Goal: Task Accomplishment & Management: Manage account settings

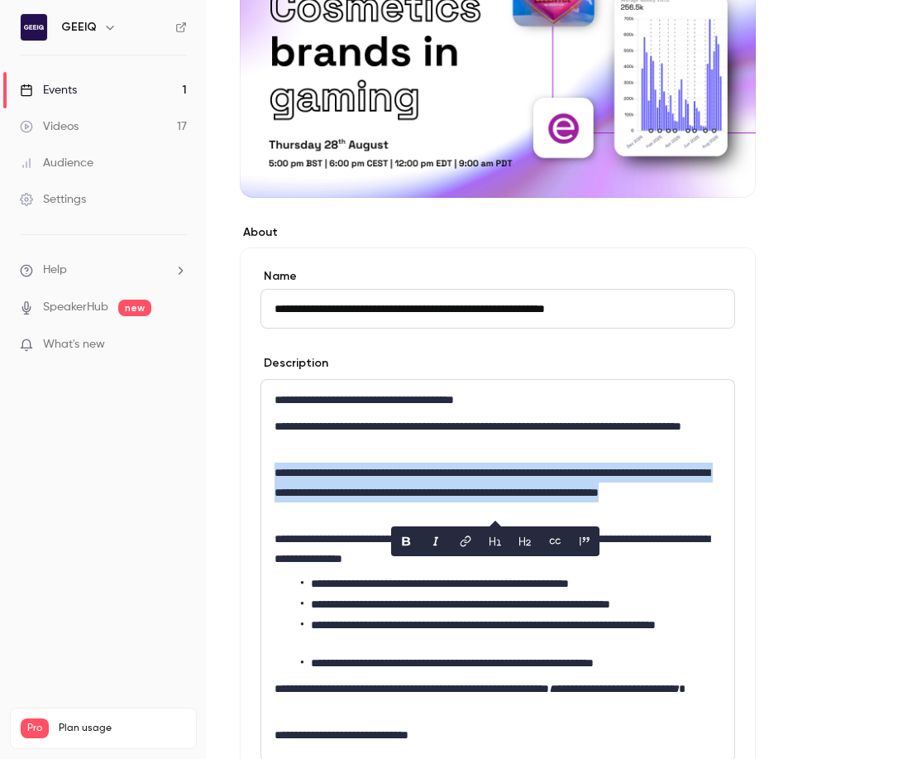
scroll to position [234, 0]
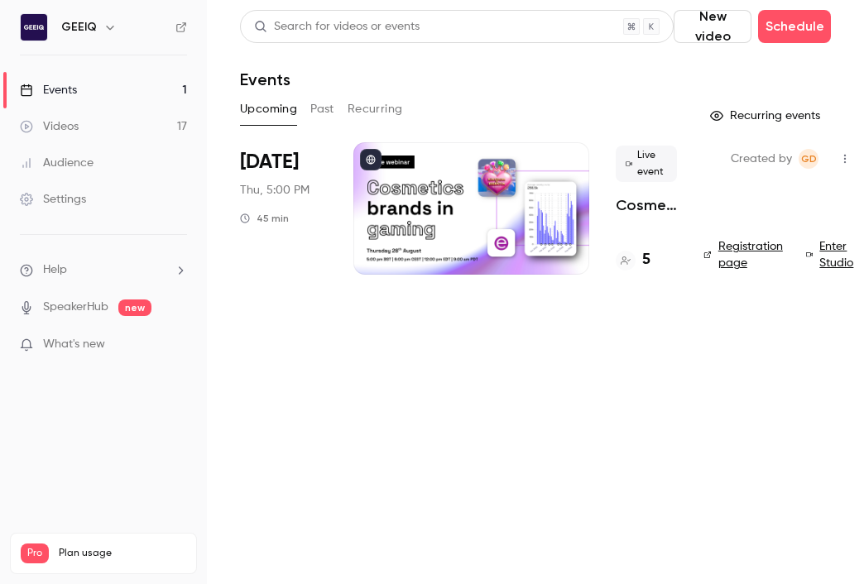
click at [430, 197] on div at bounding box center [471, 208] width 236 height 132
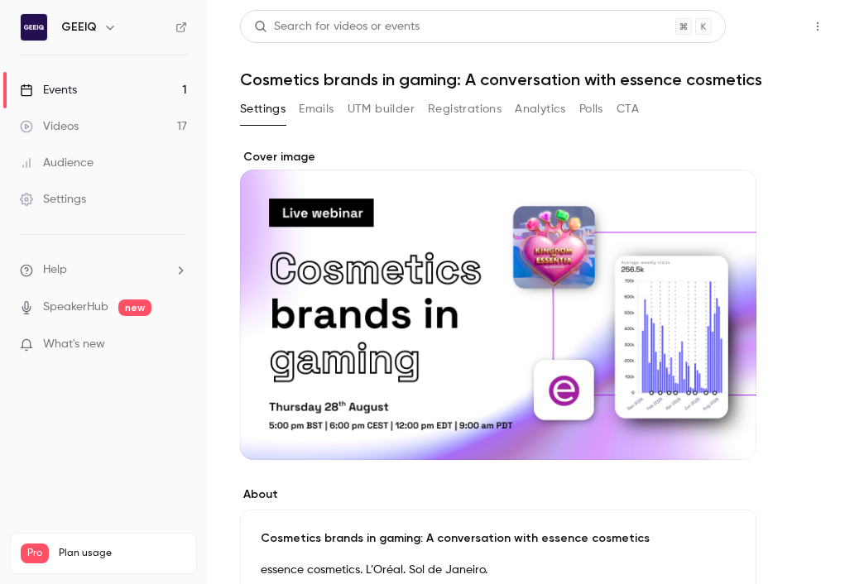
click at [766, 29] on button "Share" at bounding box center [758, 26] width 65 height 33
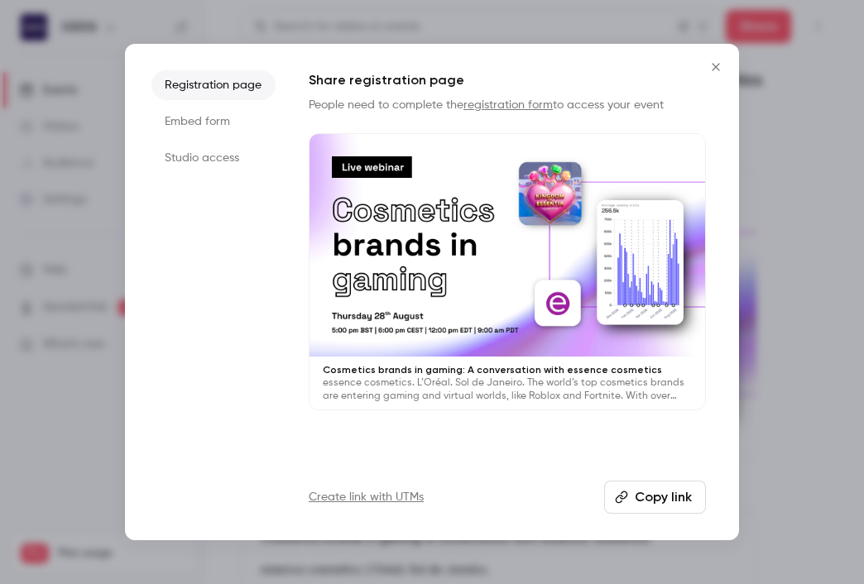
click at [192, 165] on li "Studio access" at bounding box center [213, 158] width 124 height 30
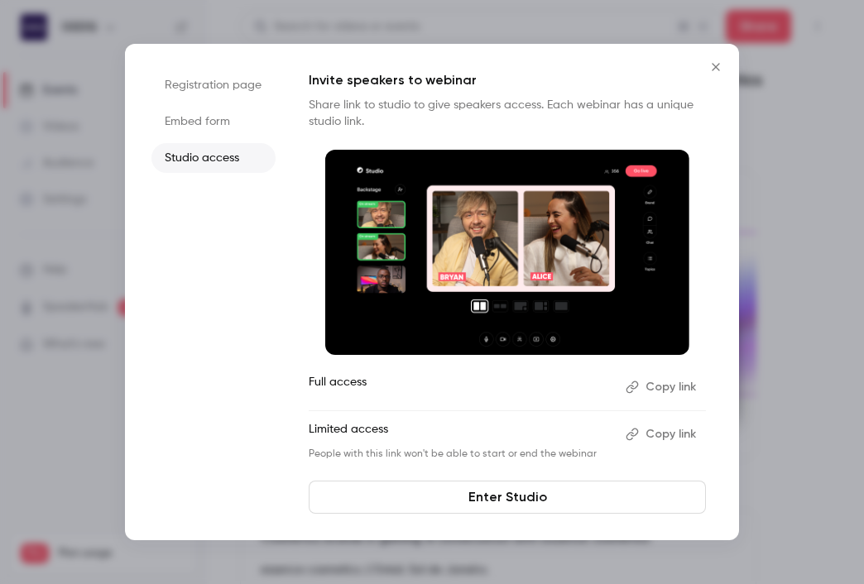
click at [673, 438] on button "Copy link" at bounding box center [662, 434] width 87 height 26
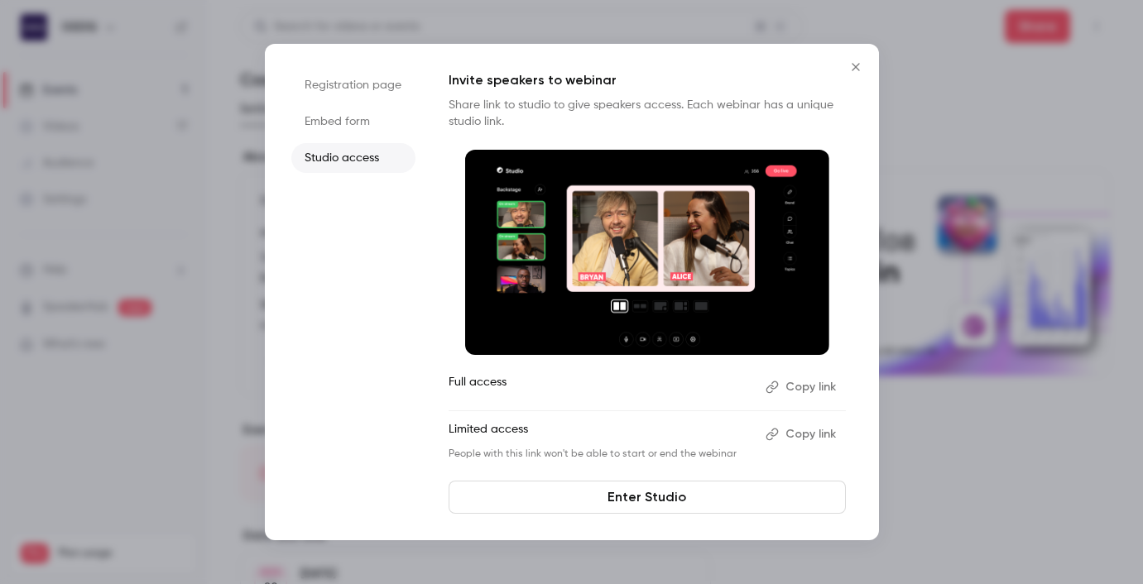
click at [854, 74] on button "Close" at bounding box center [855, 66] width 33 height 33
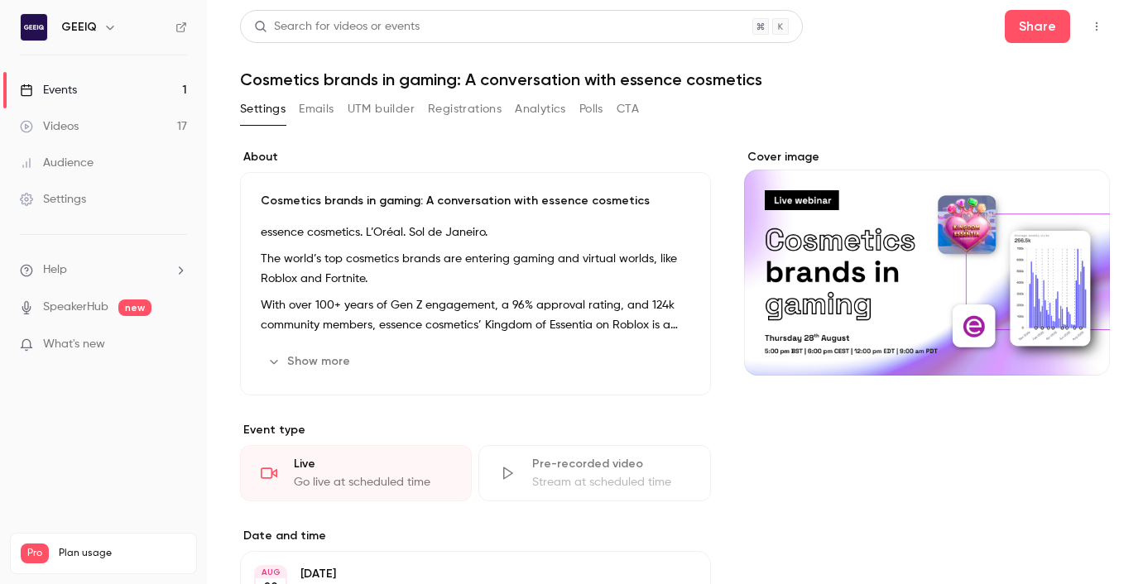
click at [86, 200] on link "Settings" at bounding box center [103, 199] width 207 height 36
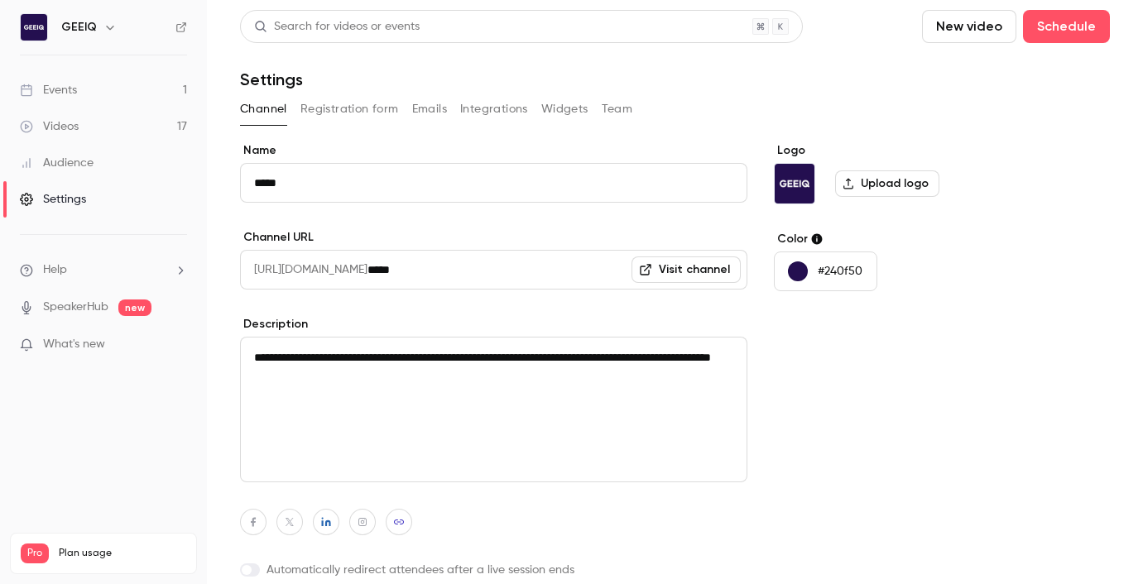
click at [354, 104] on button "Registration form" at bounding box center [349, 109] width 98 height 26
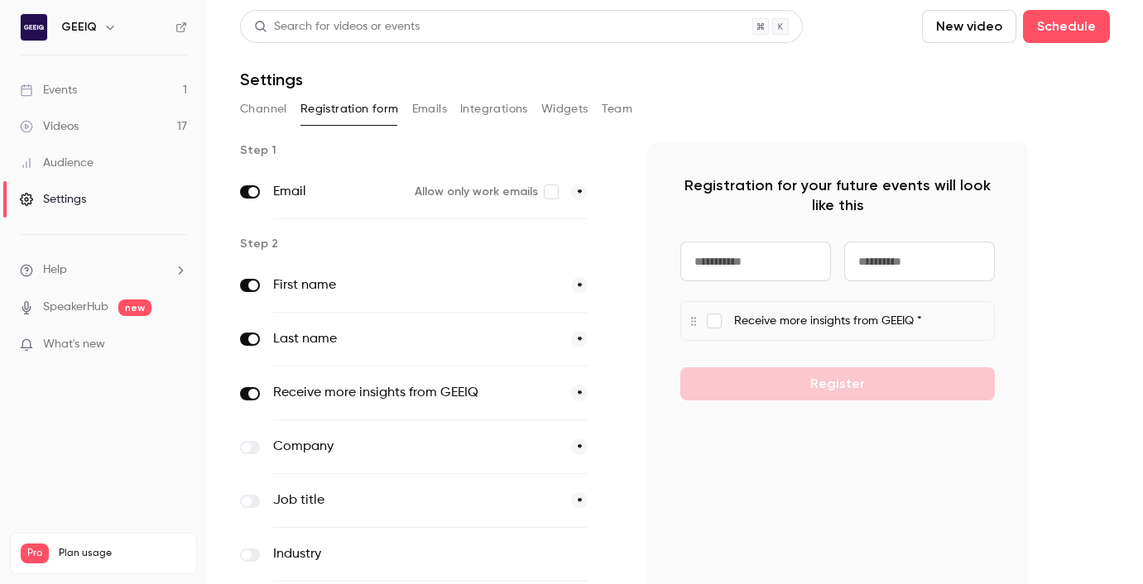
click at [558, 104] on button "Widgets" at bounding box center [564, 109] width 47 height 26
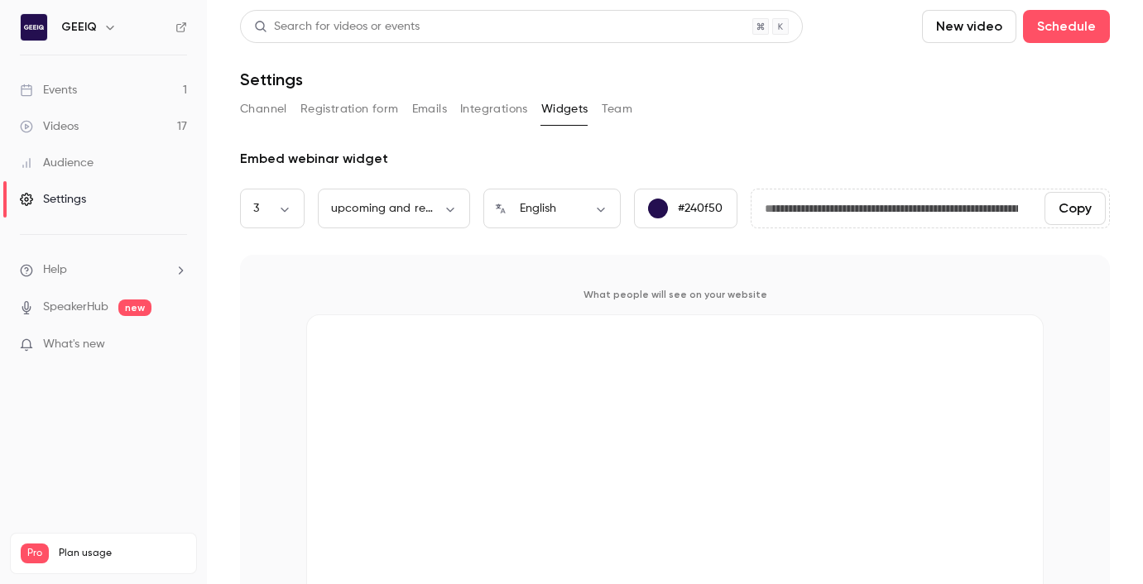
click at [616, 104] on button "Team" at bounding box center [616, 109] width 31 height 26
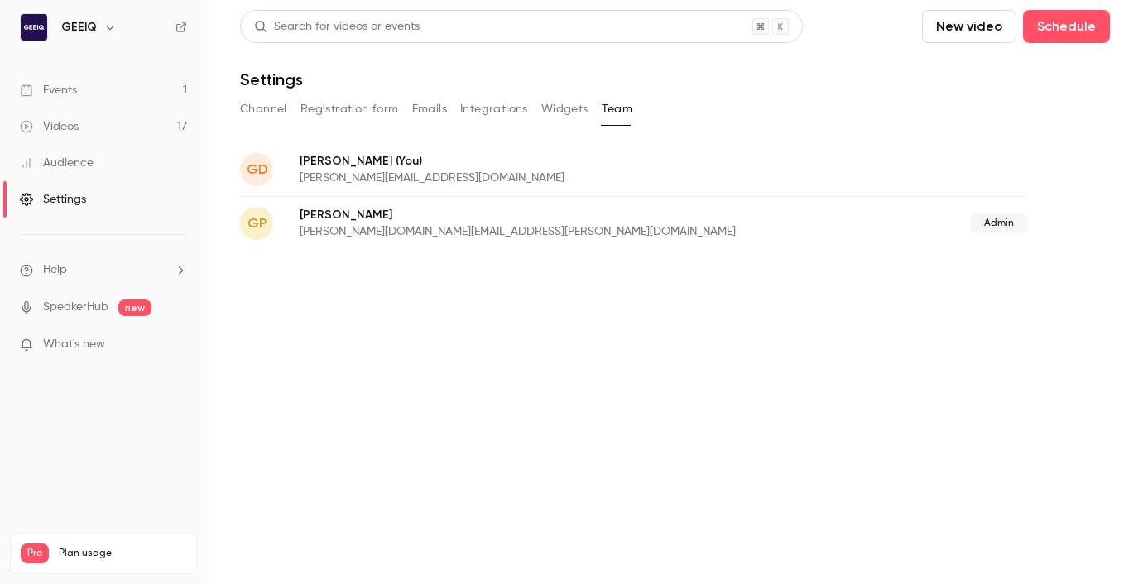
click at [482, 112] on button "Integrations" at bounding box center [494, 109] width 68 height 26
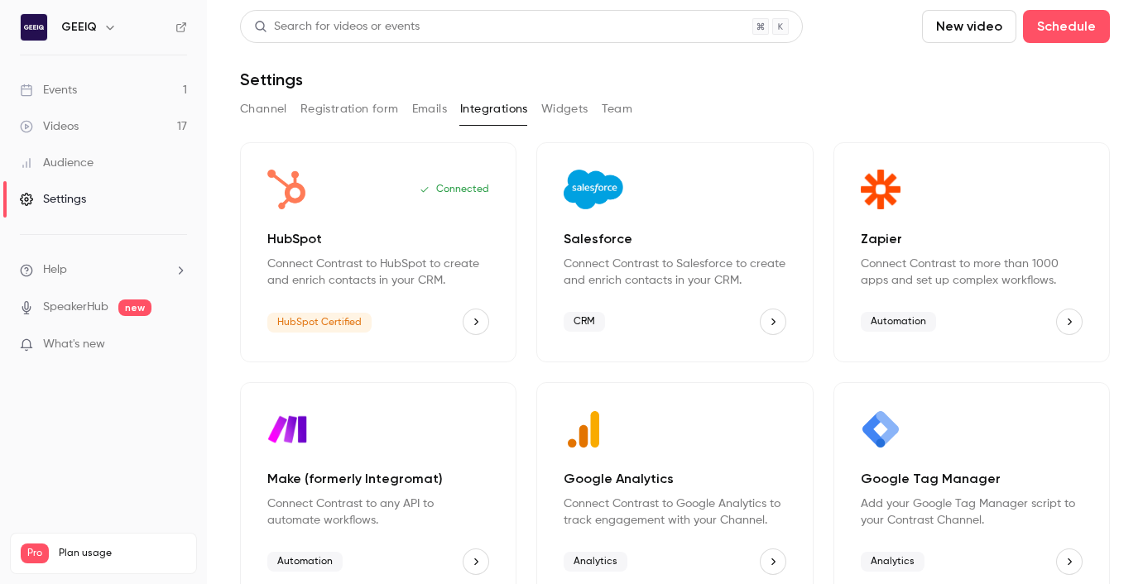
click at [413, 107] on button "Emails" at bounding box center [429, 109] width 35 height 26
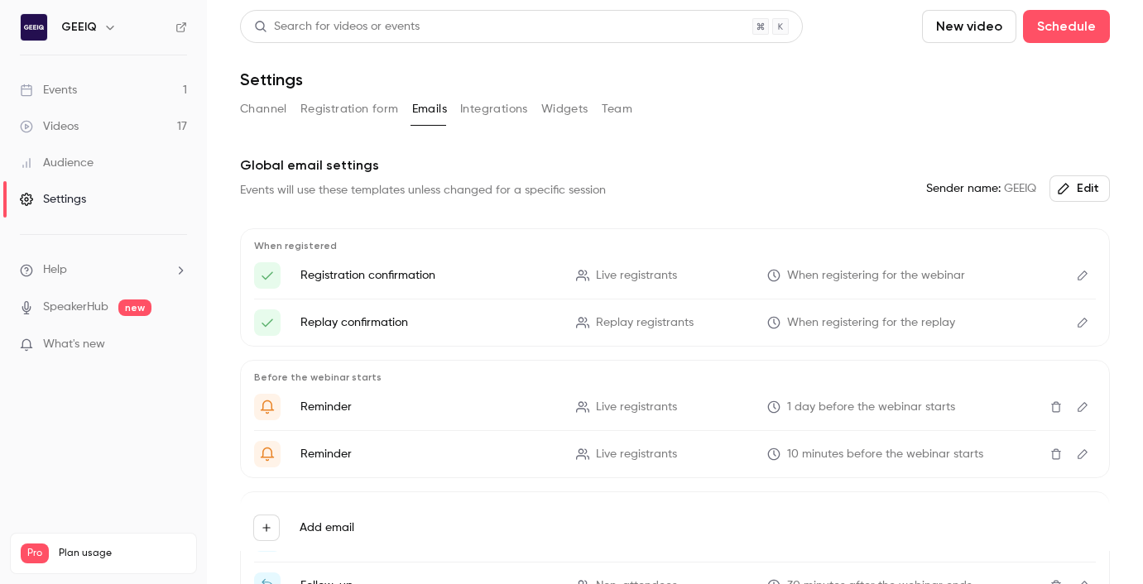
click at [366, 102] on button "Registration form" at bounding box center [349, 109] width 98 height 26
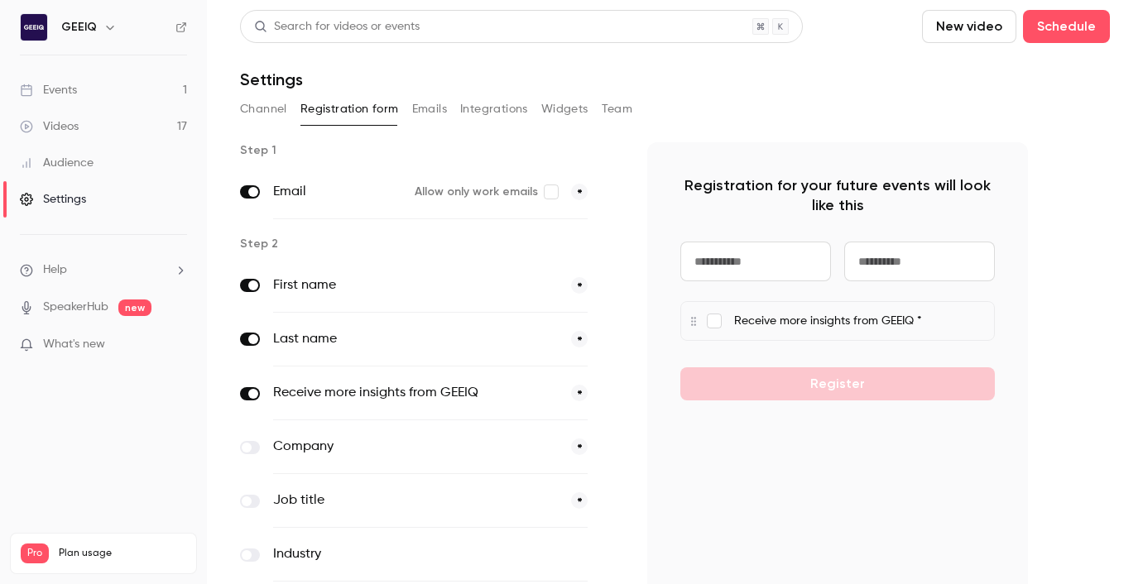
click at [265, 107] on button "Channel" at bounding box center [263, 109] width 47 height 26
